Goal: Task Accomplishment & Management: Manage account settings

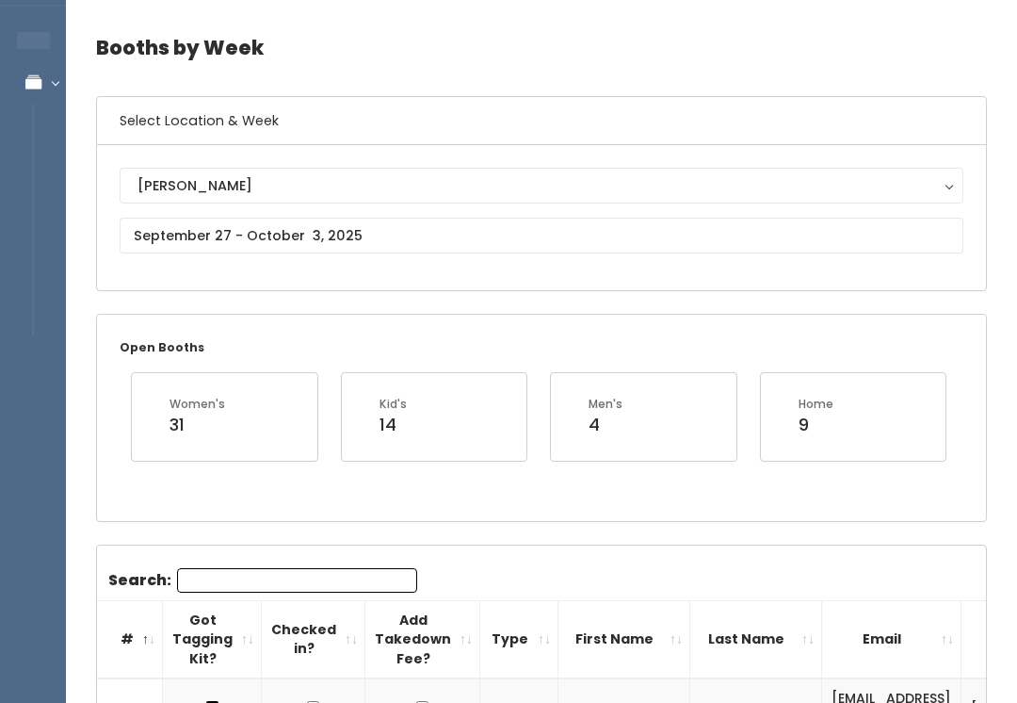
scroll to position [63, 0]
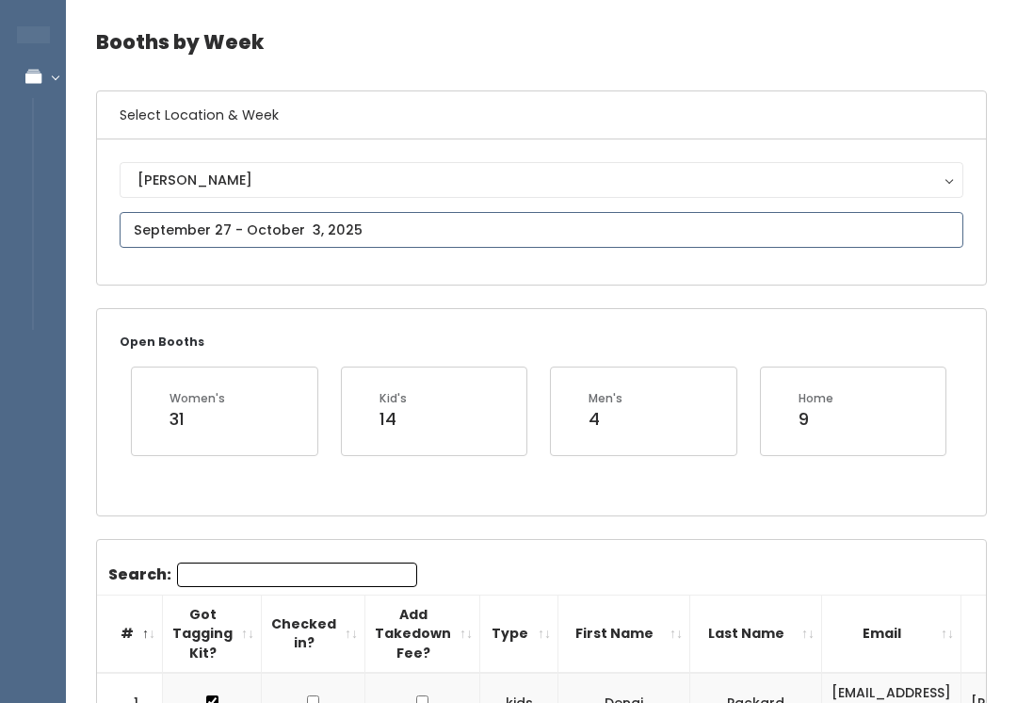
click at [160, 222] on input "text" at bounding box center [542, 230] width 844 height 36
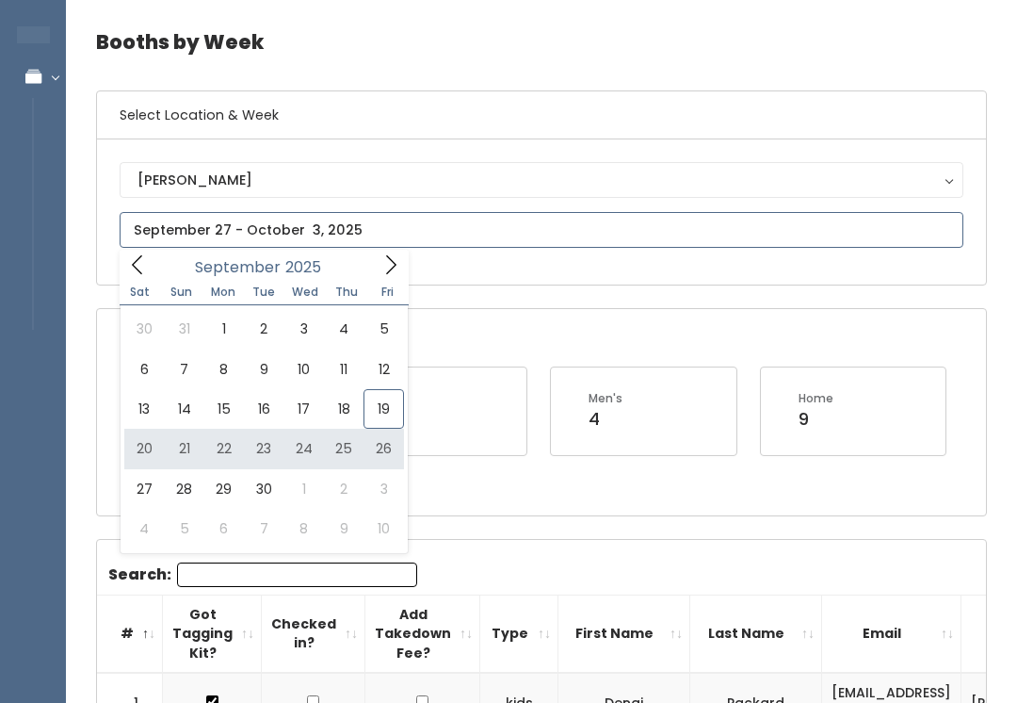
type input "[DATE] to [DATE]"
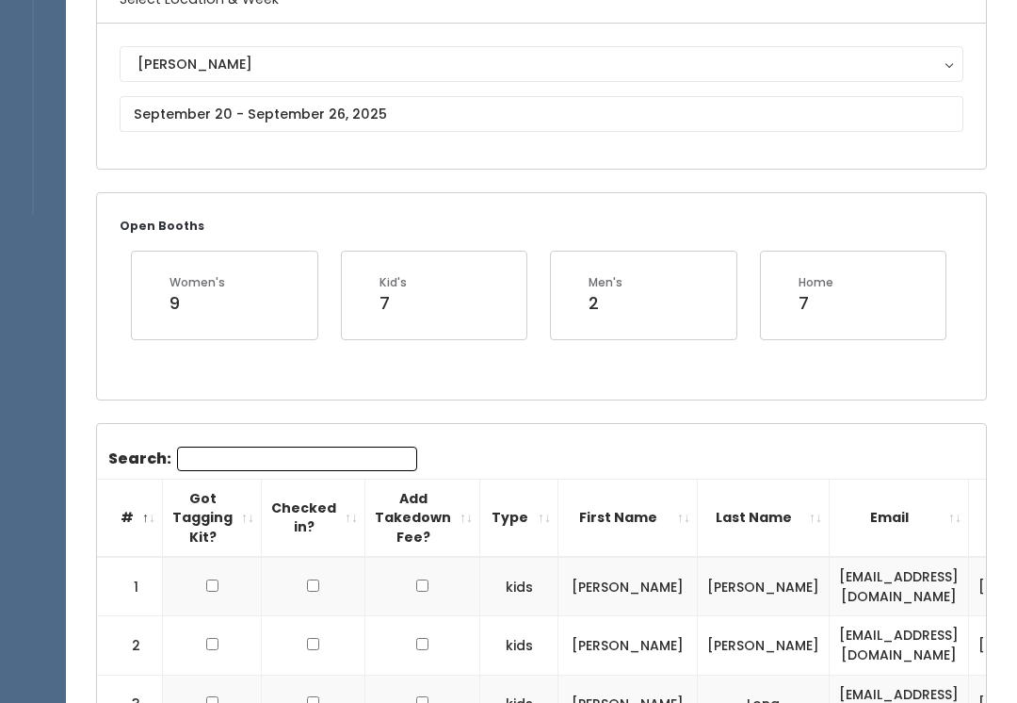
scroll to position [133, 0]
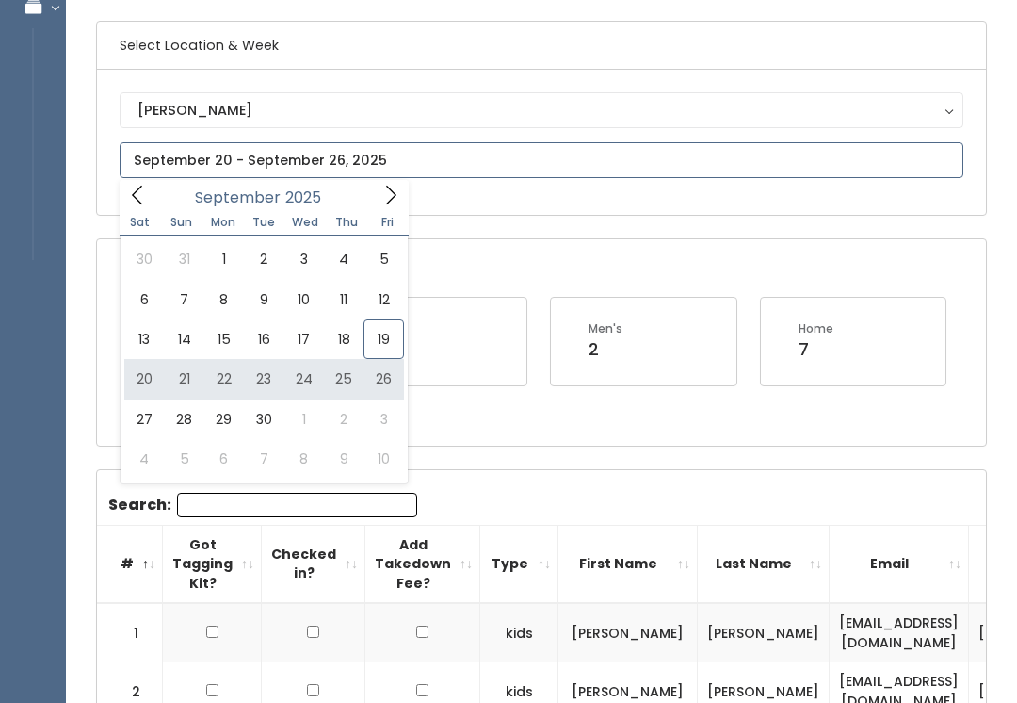
type input "[DATE] to [DATE]"
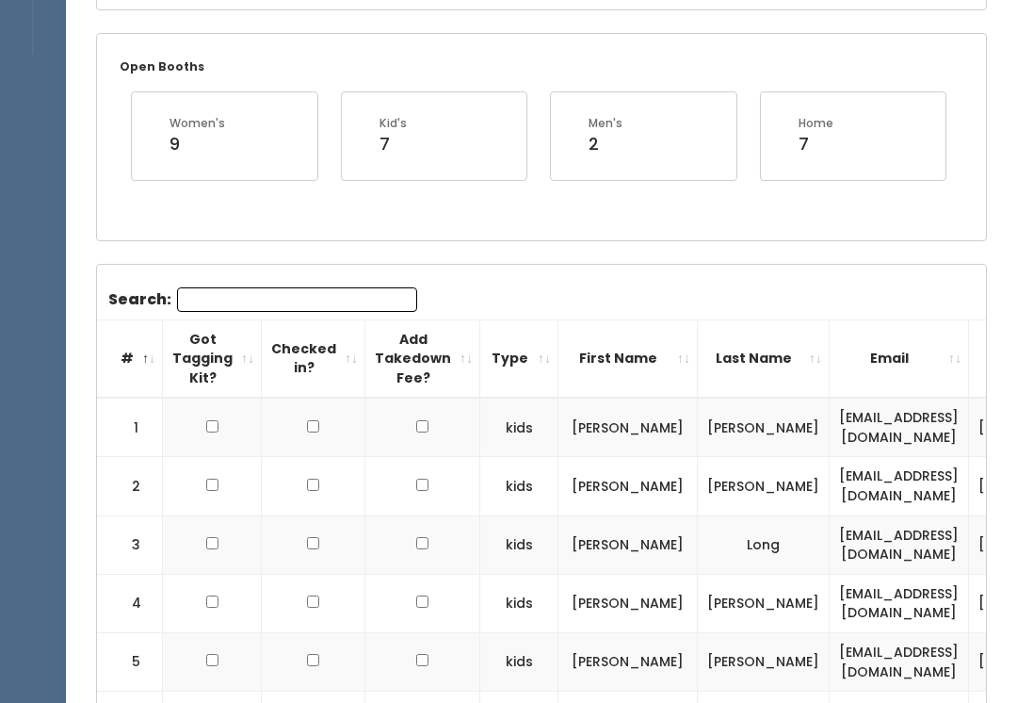
scroll to position [339, 0]
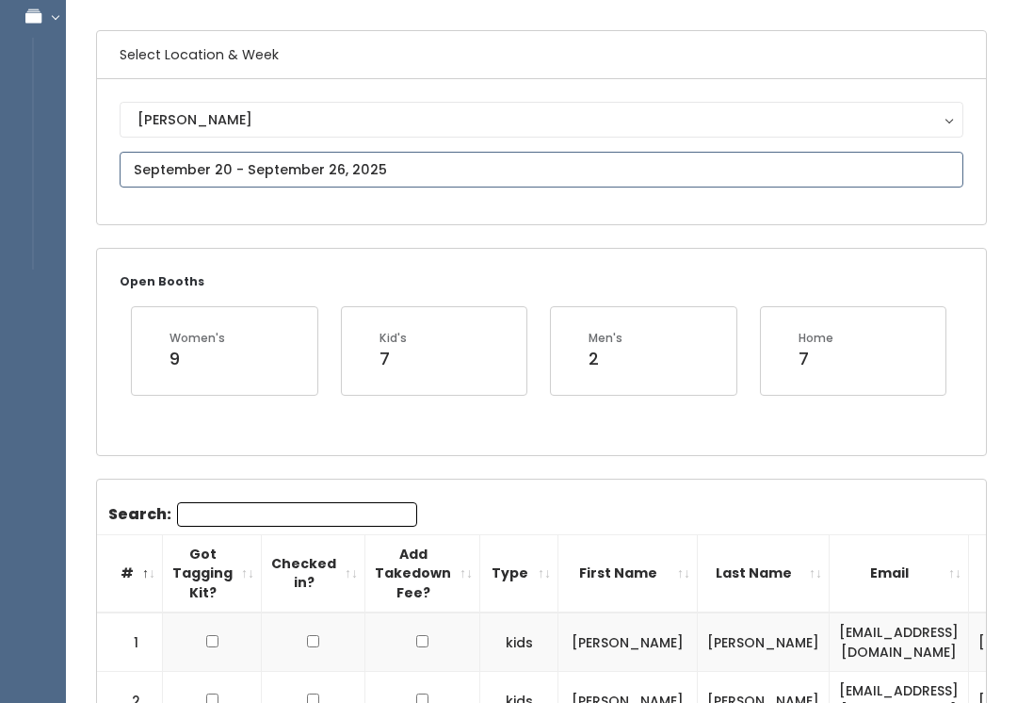
click at [547, 187] on input "text" at bounding box center [542, 171] width 844 height 36
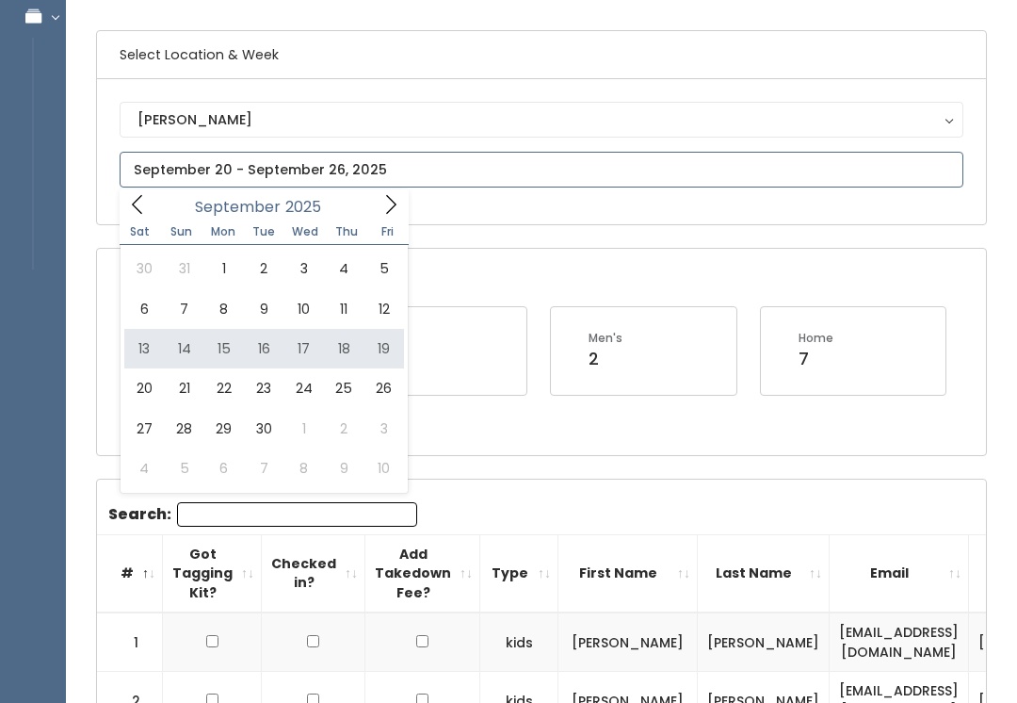
type input "September 13 to September 19"
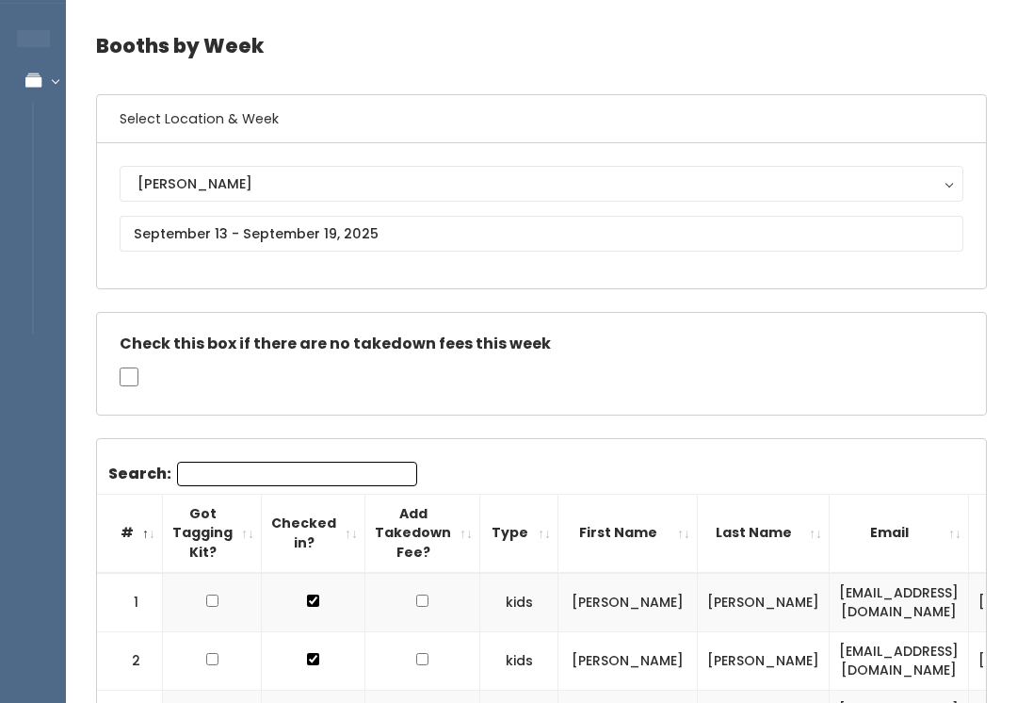
scroll to position [50, 0]
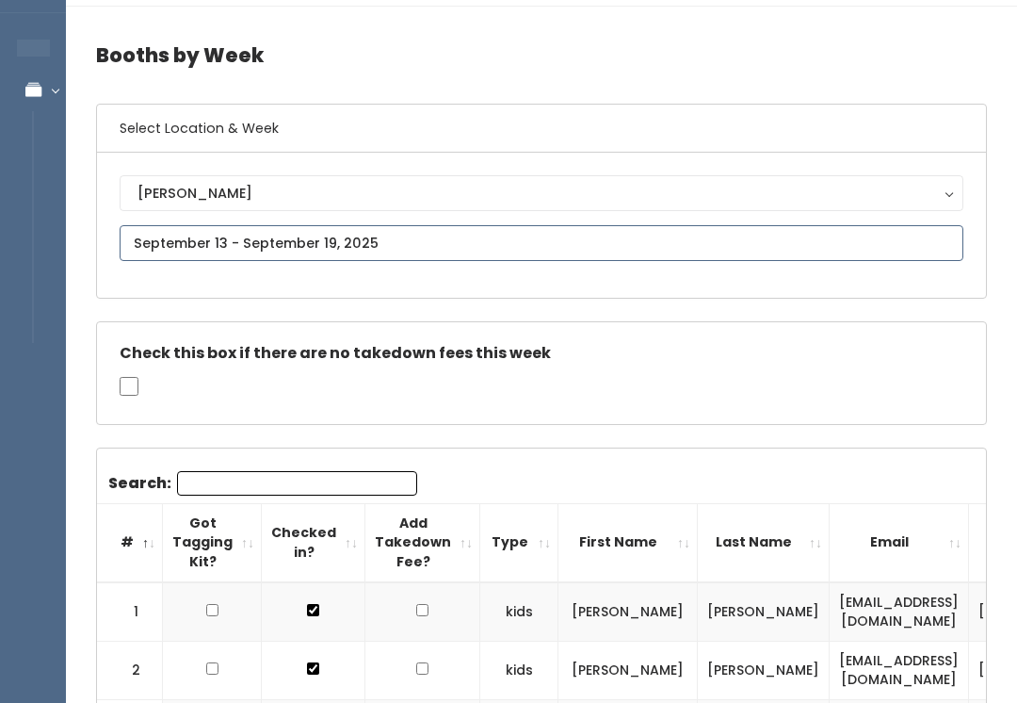
click at [414, 247] on input "text" at bounding box center [542, 243] width 844 height 36
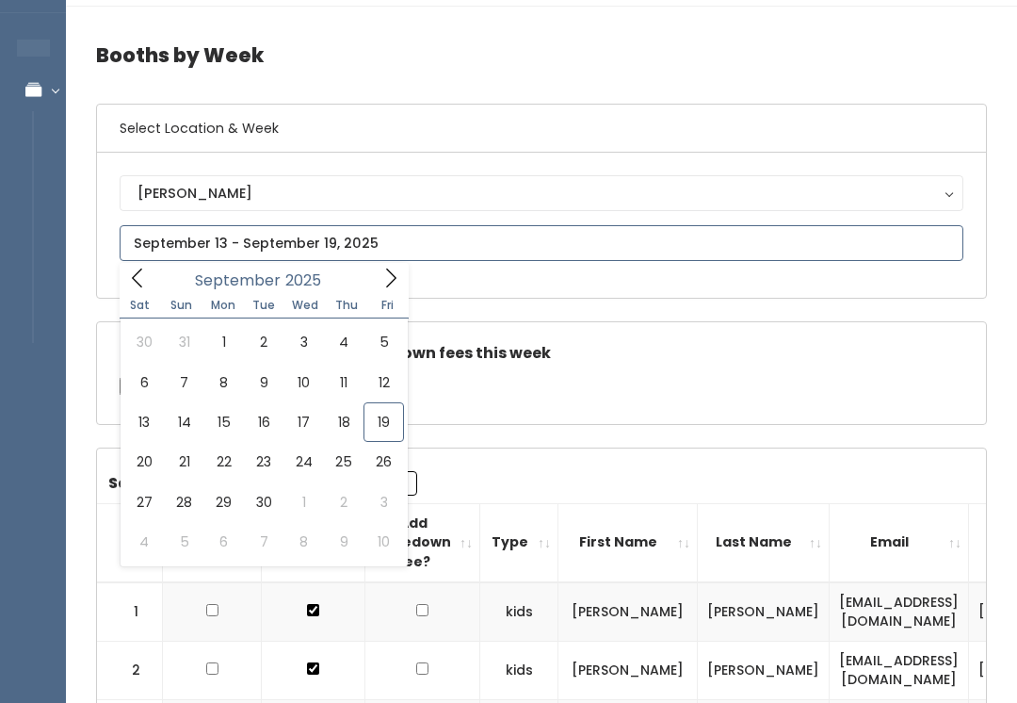
type input "September 20 to September 26"
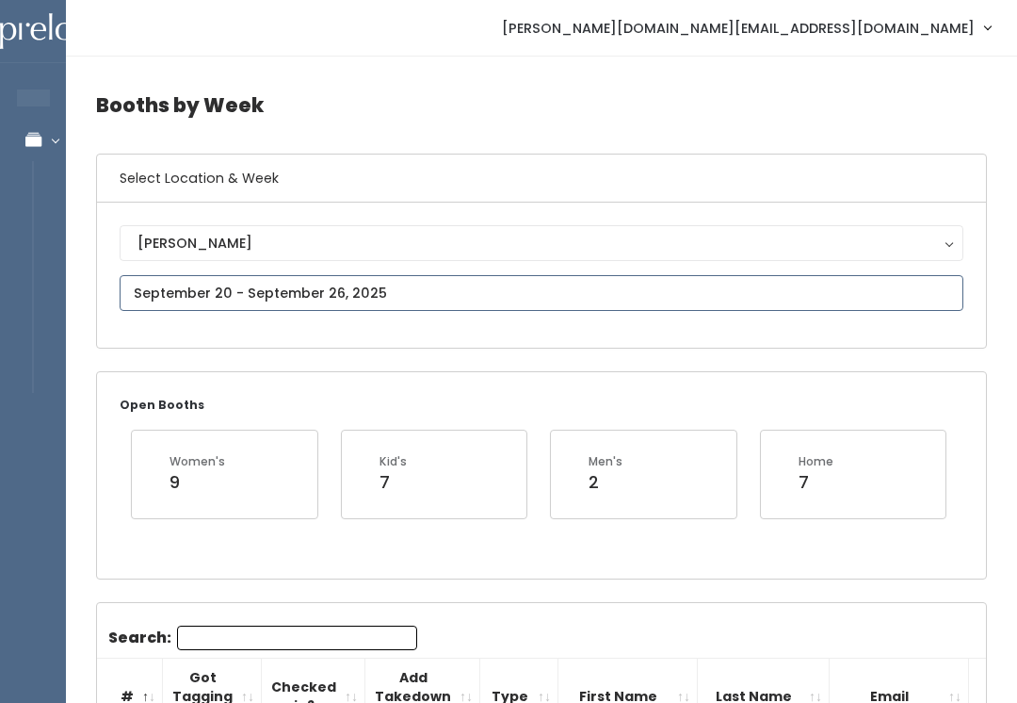
click at [521, 310] on input "text" at bounding box center [542, 293] width 844 height 36
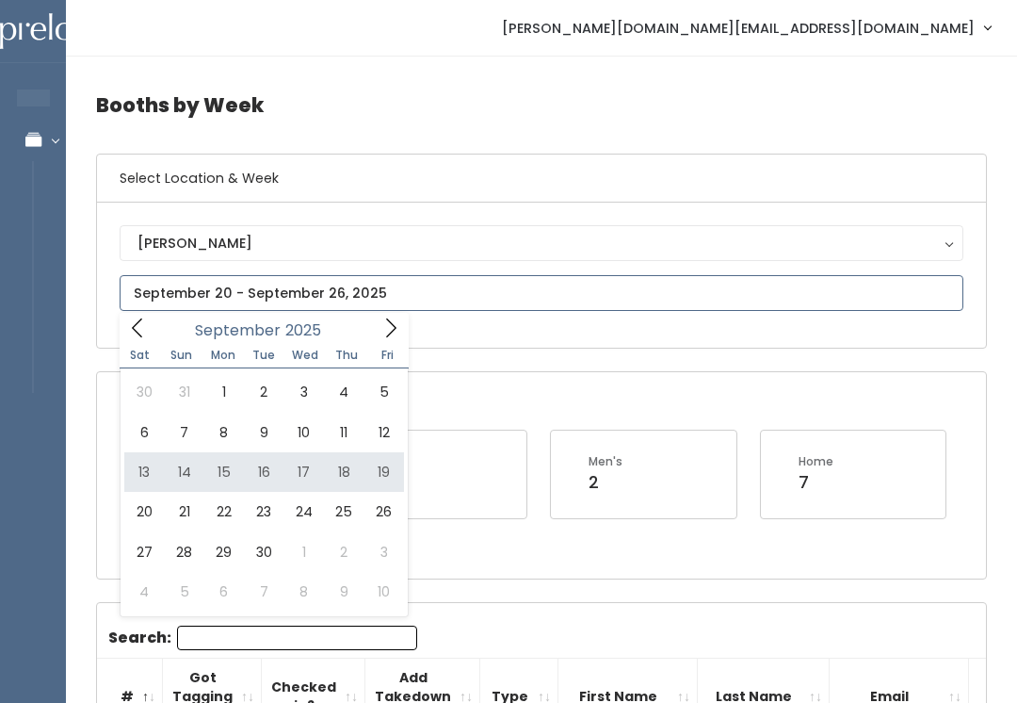
type input "September 13 to September 19"
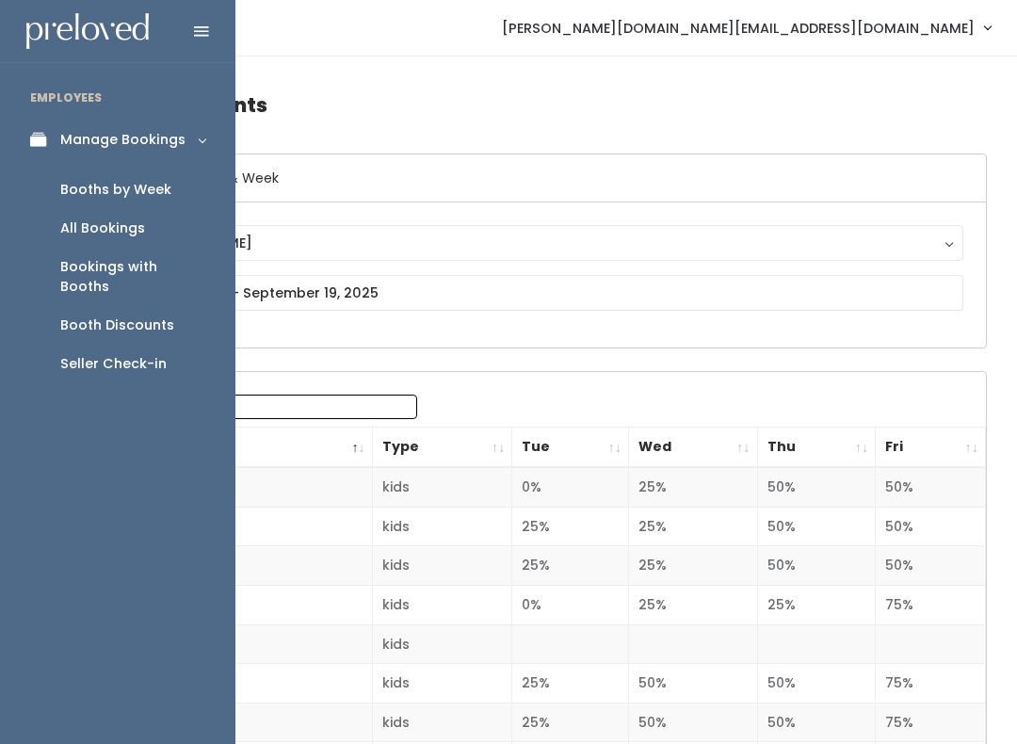
click at [98, 193] on div "Booths by Week" at bounding box center [115, 190] width 111 height 20
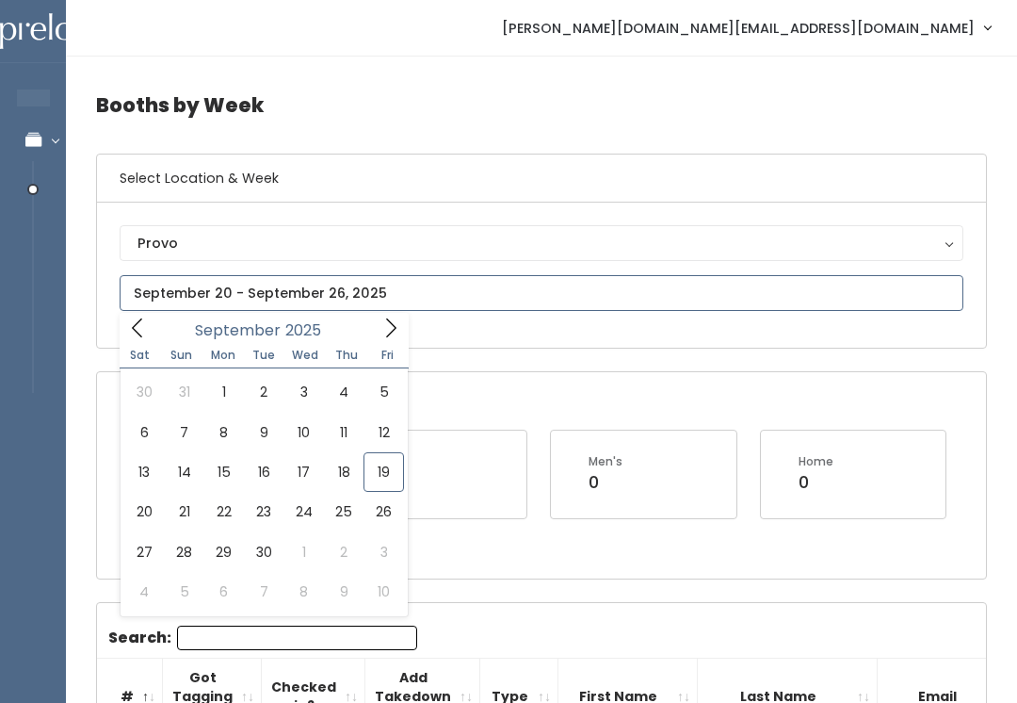
type input "September 13 to September 19"
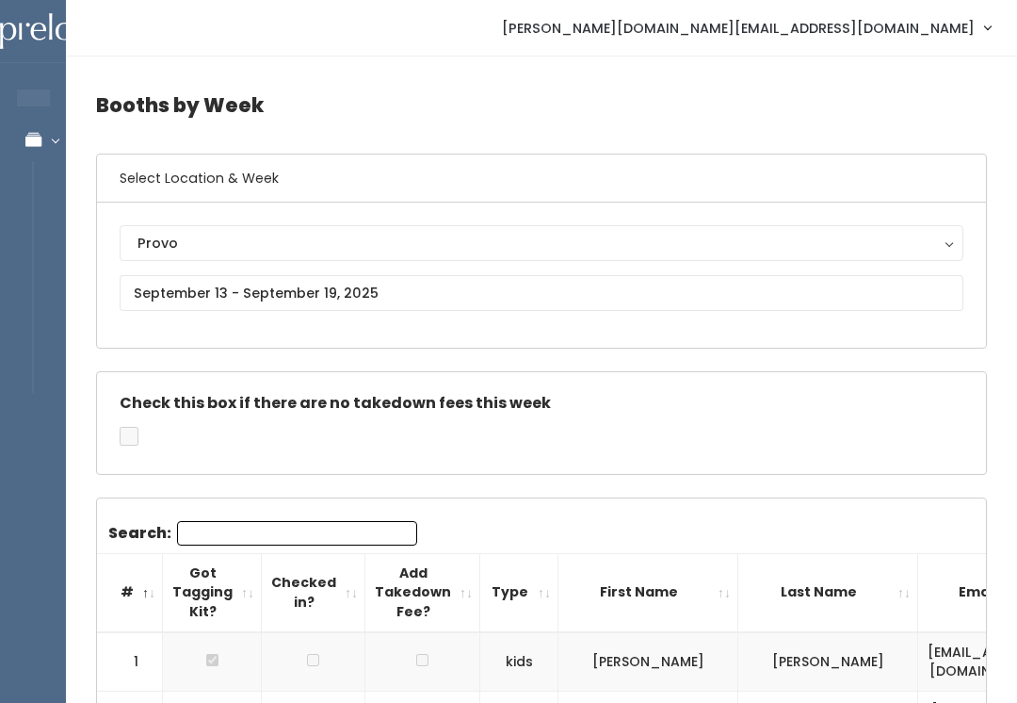
click at [163, 239] on div "Provo" at bounding box center [542, 243] width 808 height 21
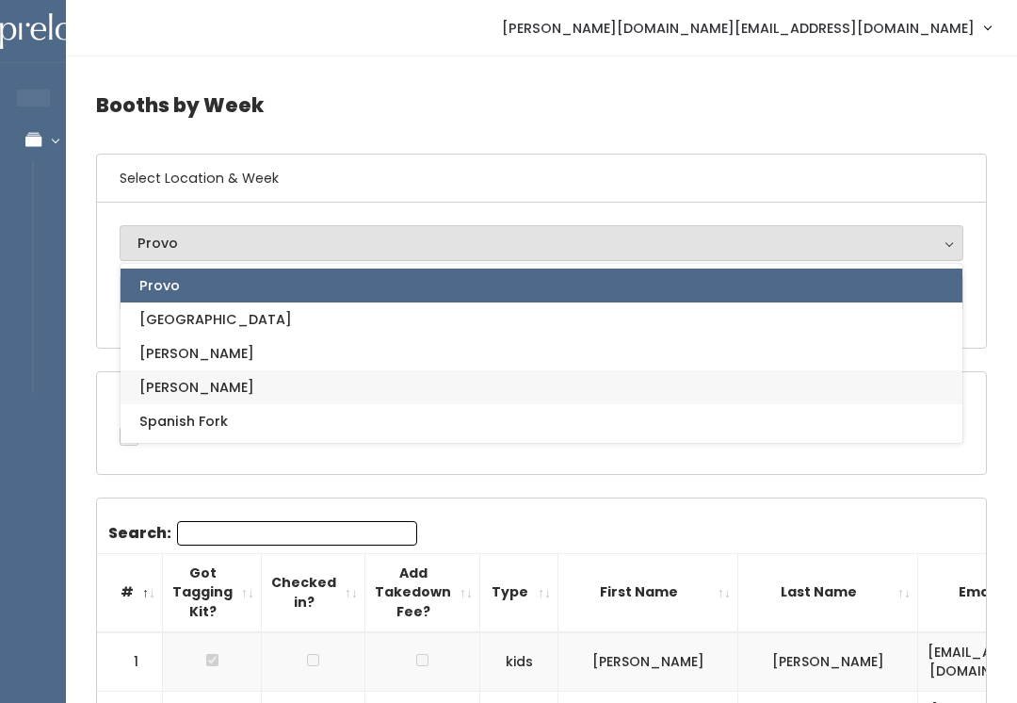
click at [147, 387] on span "[PERSON_NAME]" at bounding box center [196, 387] width 115 height 21
select select "3"
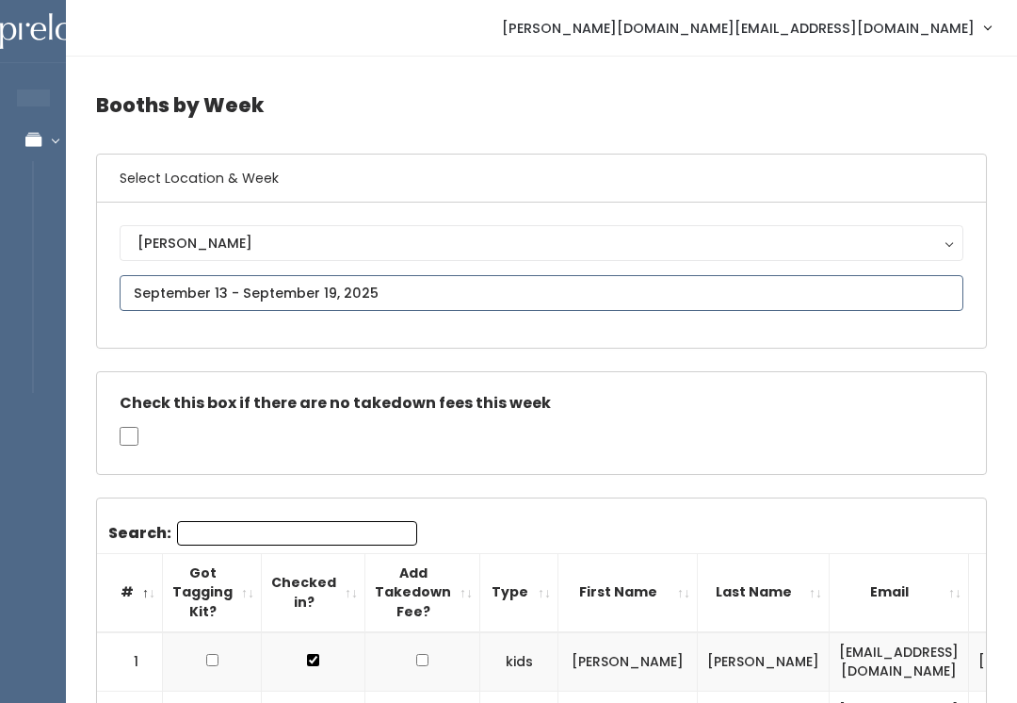
click at [458, 297] on input "text" at bounding box center [542, 293] width 844 height 36
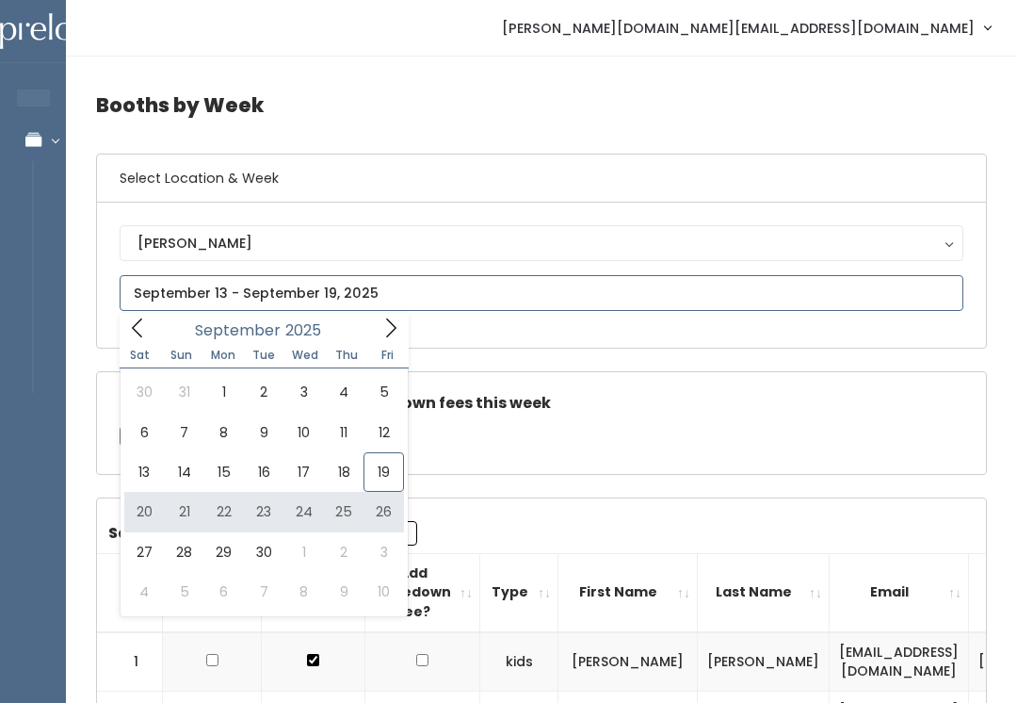
type input "September 20 to September 26"
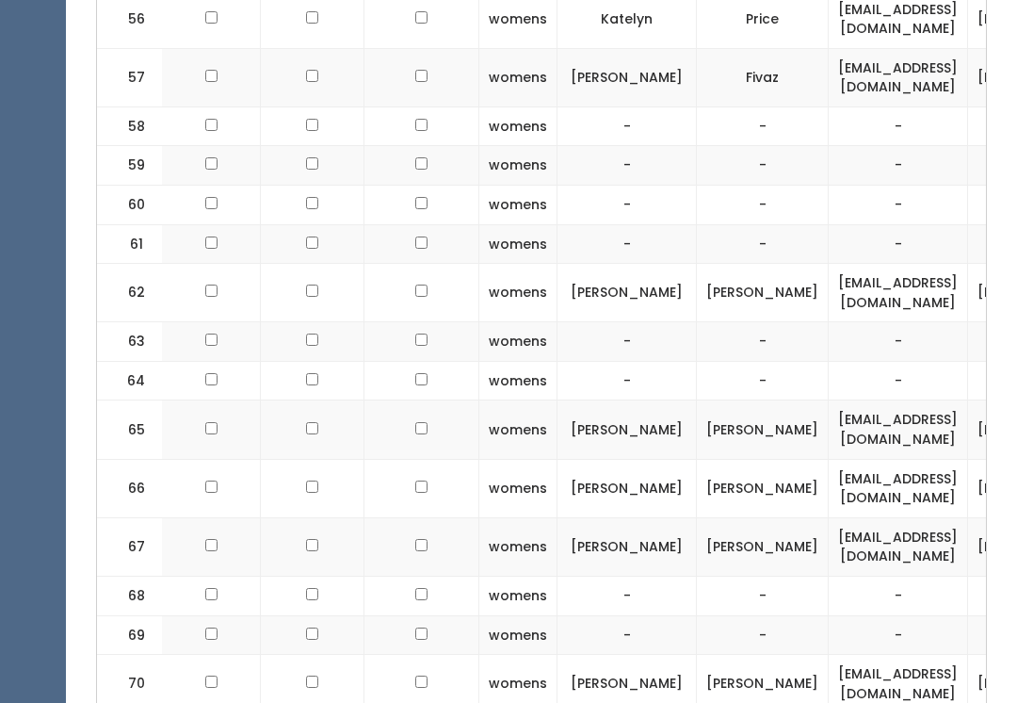
scroll to position [3987, 0]
